Goal: Information Seeking & Learning: Learn about a topic

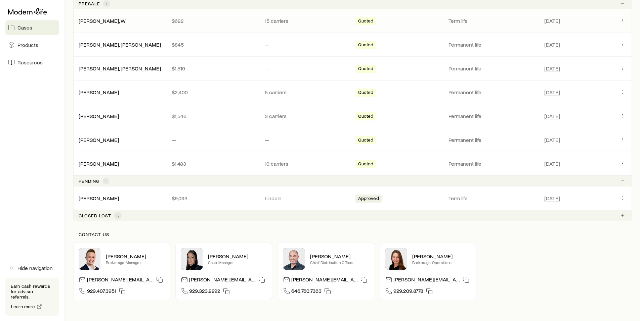
scroll to position [185, 0]
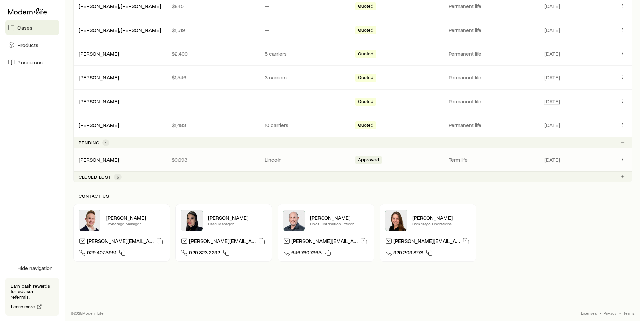
click at [108, 156] on div "Few, [PERSON_NAME] $9,093 Lincoln Approved Term life [DATE]" at bounding box center [352, 160] width 558 height 24
click at [97, 159] on link "[PERSON_NAME]" at bounding box center [99, 159] width 40 height 6
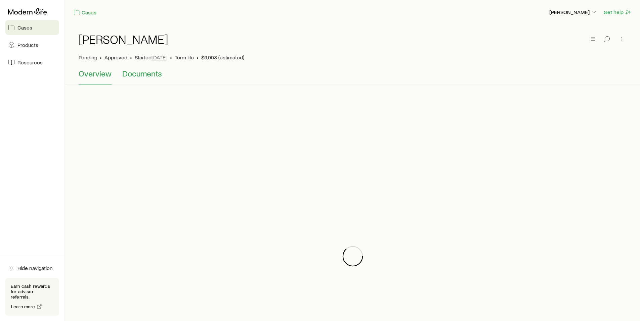
click at [142, 76] on span "Documents" at bounding box center [142, 73] width 40 height 9
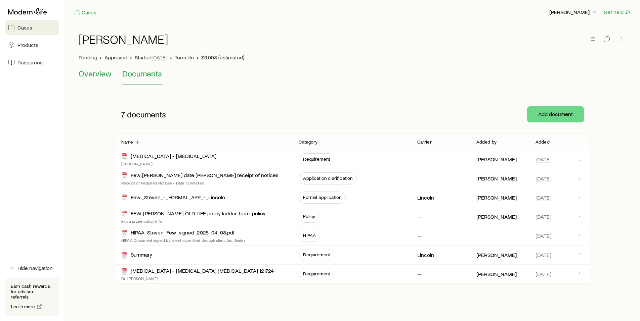
click at [105, 75] on span "Overview" at bounding box center [95, 73] width 33 height 9
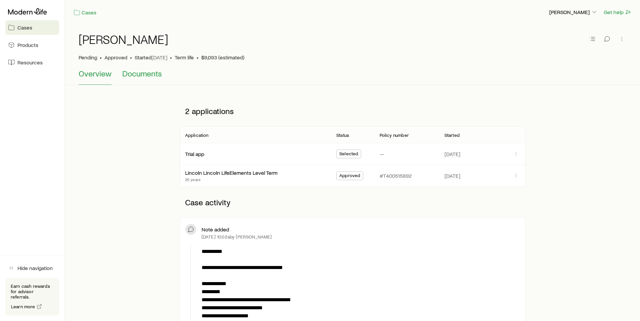
click at [139, 69] on span "Documents" at bounding box center [142, 73] width 40 height 9
click at [203, 172] on link "Lincoln Lincoln LifeElements Level Term" at bounding box center [231, 172] width 92 height 6
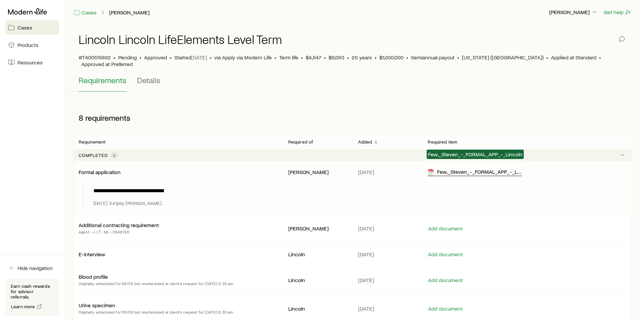
click at [465, 169] on div "Few,_Steven_-_FORMAL_APP_-_Lincoln" at bounding box center [474, 173] width 94 height 8
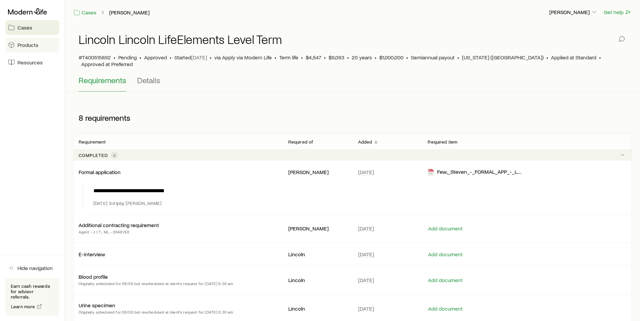
click at [26, 47] on span "Products" at bounding box center [27, 45] width 21 height 7
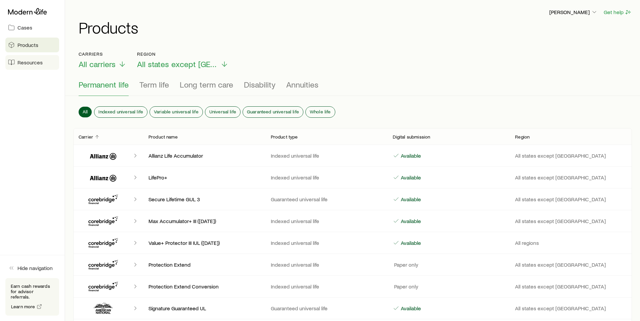
click at [26, 64] on span "Resources" at bounding box center [29, 62] width 25 height 7
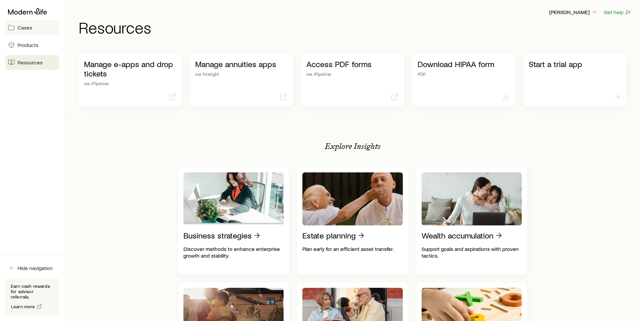
click at [23, 27] on span "Cases" at bounding box center [24, 27] width 15 height 7
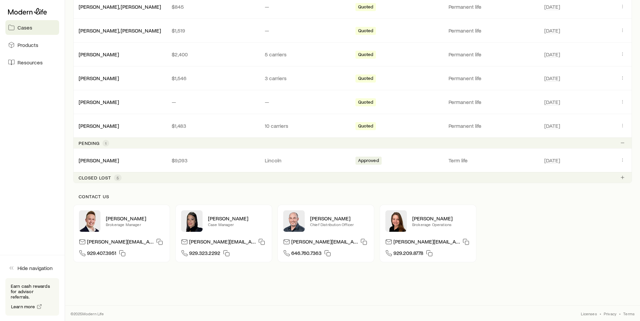
scroll to position [185, 0]
click at [621, 158] on icon "Client cases" at bounding box center [621, 159] width 5 height 5
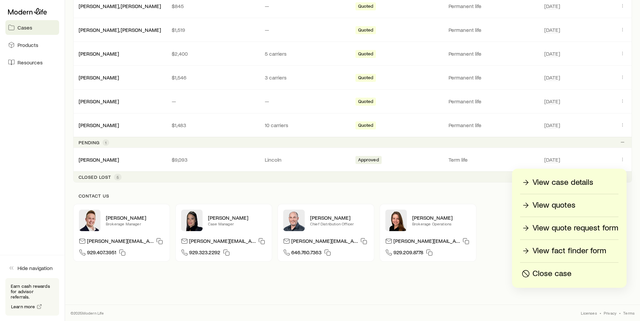
click at [555, 182] on p "View case details" at bounding box center [562, 182] width 61 height 11
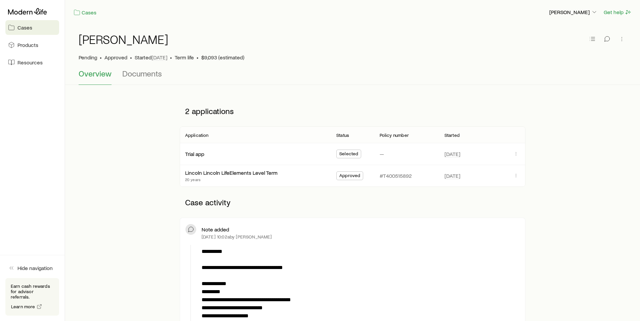
click at [96, 75] on span "Overview" at bounding box center [95, 73] width 33 height 9
click at [99, 47] on div "[PERSON_NAME]" at bounding box center [353, 43] width 548 height 21
click at [89, 14] on link "Cases" at bounding box center [85, 13] width 24 height 8
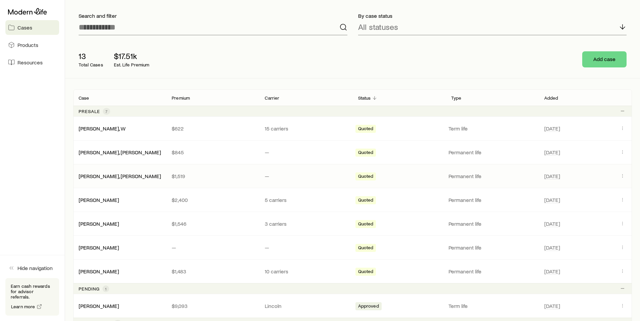
scroll to position [95, 0]
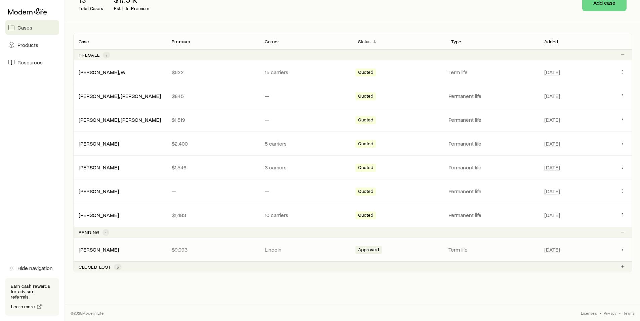
click at [133, 248] on div "[PERSON_NAME]" at bounding box center [119, 249] width 93 height 7
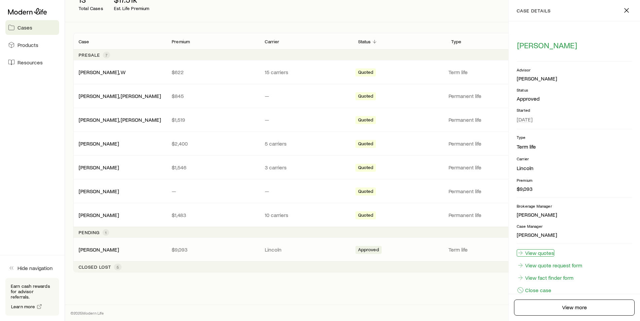
click at [542, 253] on link "View quotes" at bounding box center [535, 252] width 38 height 7
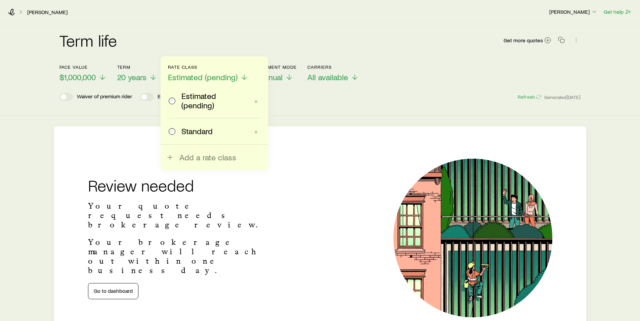
click at [359, 122] on div "Term life Get more quotes Face value $1,000,000 Term 20 years Rate Class Estima…" at bounding box center [320, 187] width 640 height 326
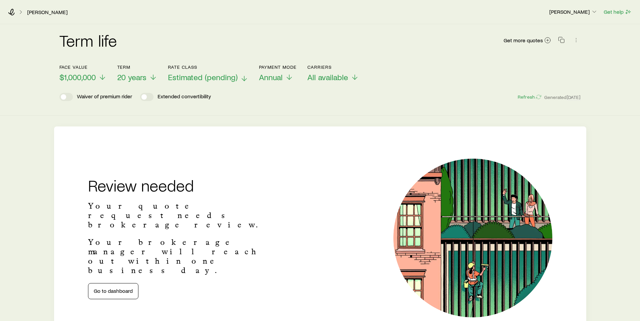
click at [203, 75] on span "Estimated (pending)" at bounding box center [202, 77] width 69 height 9
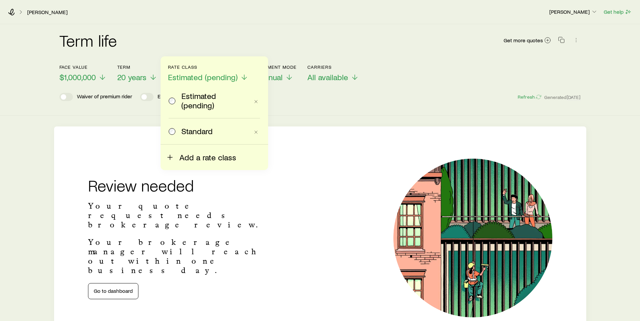
click at [204, 155] on span "Add a rate class" at bounding box center [207, 157] width 57 height 9
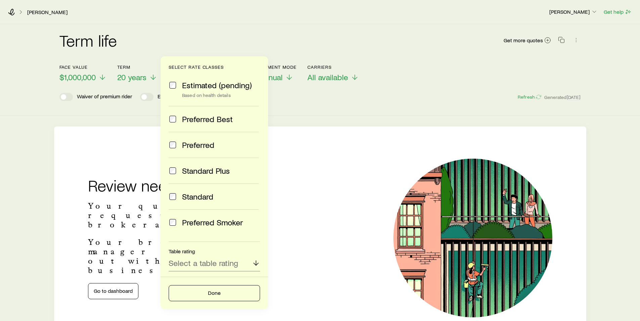
click at [201, 146] on span "Preferred" at bounding box center [198, 144] width 32 height 9
click at [333, 145] on div "Review needed Your quote request needs brokerage review. Your brokerage manager…" at bounding box center [320, 238] width 532 height 223
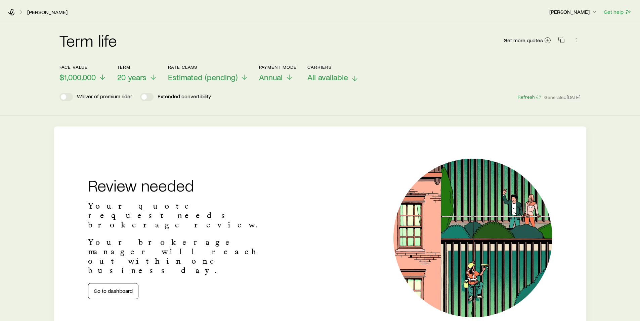
click at [331, 78] on span "All available" at bounding box center [327, 77] width 41 height 9
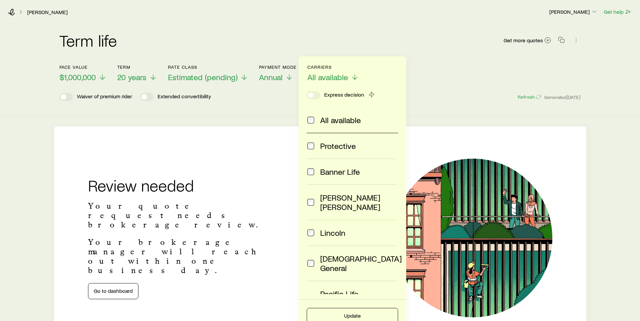
click at [330, 118] on span "All available" at bounding box center [340, 119] width 41 height 9
click at [326, 118] on span "All available" at bounding box center [340, 119] width 41 height 9
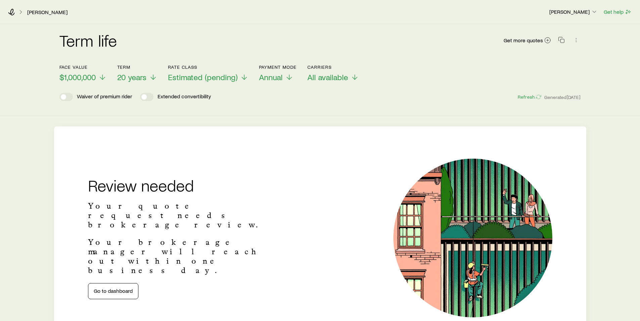
click at [258, 110] on div "Term life Get more quotes Face value $1,000,000 Term 20 years Rate Class Estima…" at bounding box center [320, 70] width 640 height 92
click at [118, 283] on link "Go to dashboard" at bounding box center [113, 291] width 50 height 16
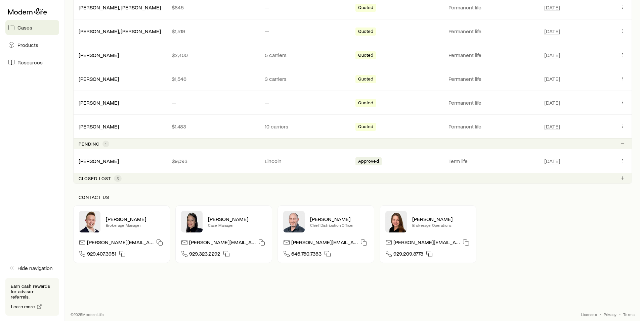
scroll to position [185, 0]
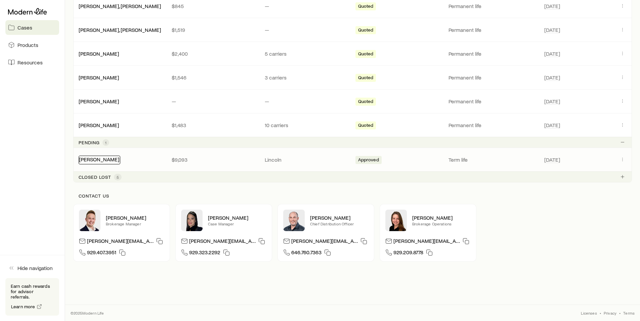
click at [94, 161] on link "[PERSON_NAME]" at bounding box center [99, 159] width 40 height 6
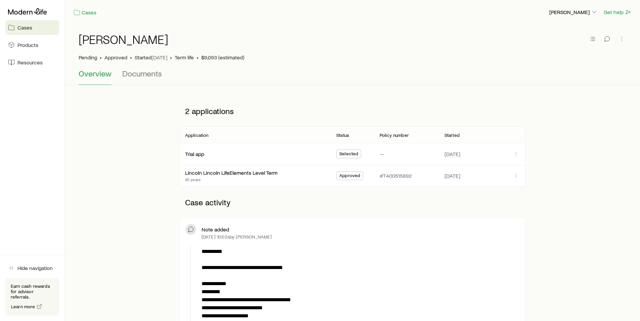
click at [109, 36] on h1 "[PERSON_NAME]" at bounding box center [124, 39] width 90 height 13
click at [77, 14] on icon at bounding box center [77, 12] width 7 height 7
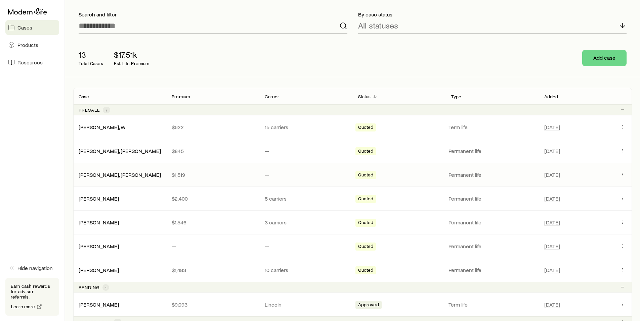
scroll to position [95, 0]
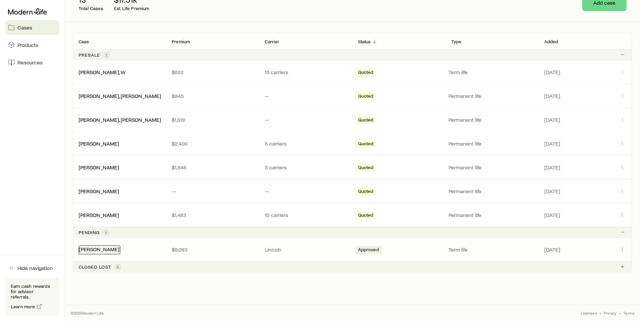
click at [101, 249] on link "[PERSON_NAME]" at bounding box center [99, 249] width 40 height 6
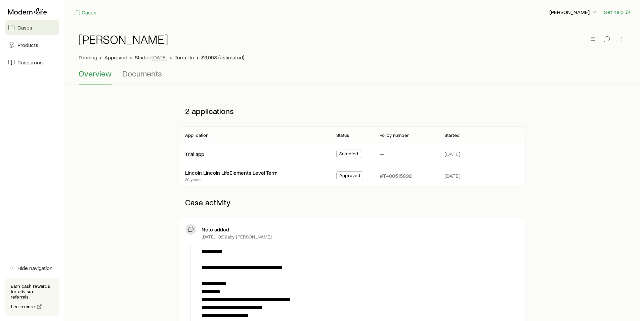
click at [25, 27] on span "Cases" at bounding box center [24, 27] width 15 height 7
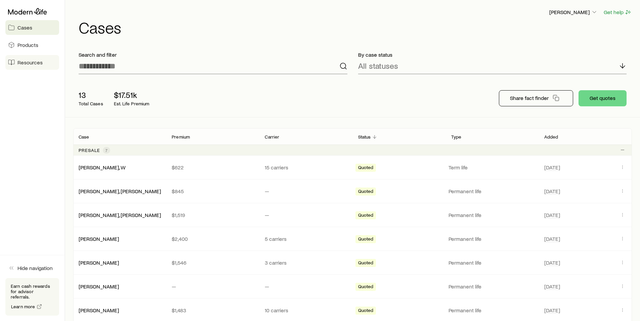
click at [25, 59] on span "Resources" at bounding box center [29, 62] width 25 height 7
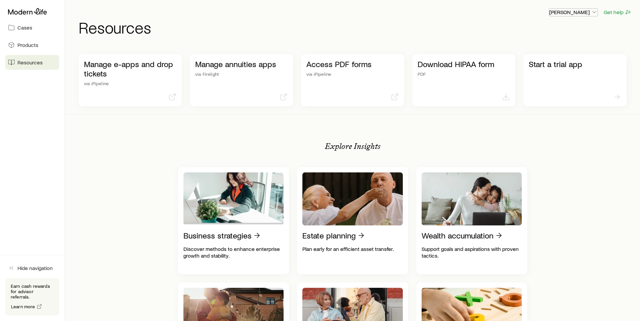
click at [578, 14] on p "[PERSON_NAME]" at bounding box center [573, 12] width 48 height 7
click at [560, 31] on span "Licenses and contracts" at bounding box center [559, 30] width 55 height 7
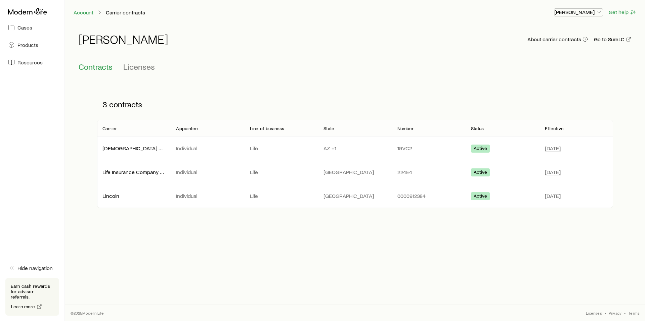
click at [589, 12] on p "[PERSON_NAME]" at bounding box center [578, 12] width 48 height 7
click at [563, 41] on link "Commission schedule" at bounding box center [562, 45] width 75 height 12
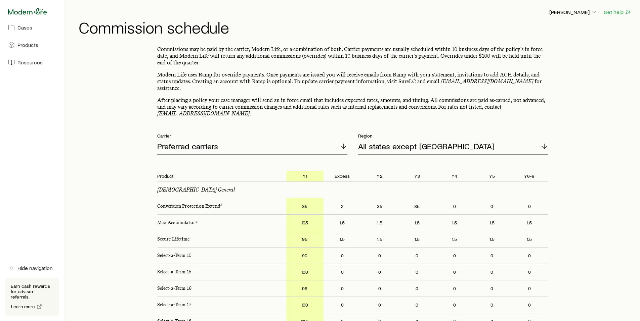
click at [26, 12] on icon at bounding box center [27, 11] width 39 height 6
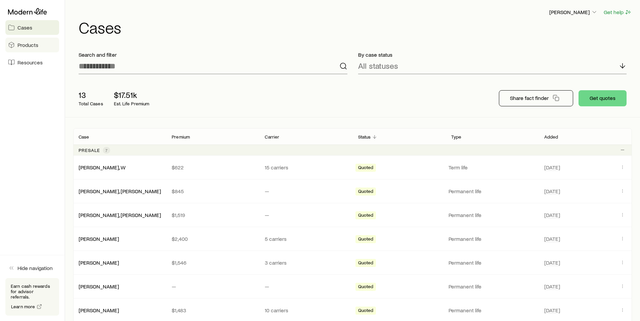
click at [28, 43] on span "Products" at bounding box center [27, 45] width 21 height 7
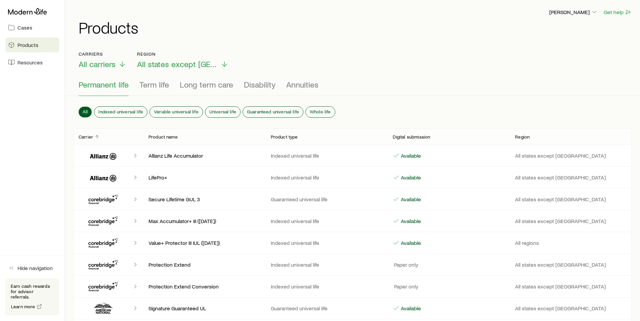
click at [106, 85] on span "Permanent life" at bounding box center [104, 84] width 50 height 9
click at [312, 109] on span "Whole life" at bounding box center [320, 111] width 21 height 5
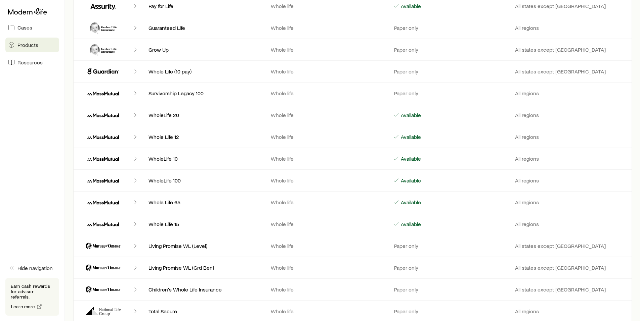
scroll to position [171, 0]
